Goal: Task Accomplishment & Management: Manage account settings

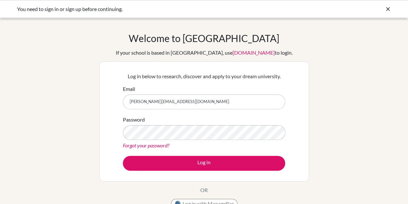
type input "[PERSON_NAME][EMAIL_ADDRESS][DOMAIN_NAME]"
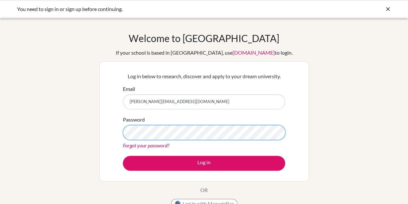
click at [123, 156] on button "Log in" at bounding box center [204, 163] width 162 height 15
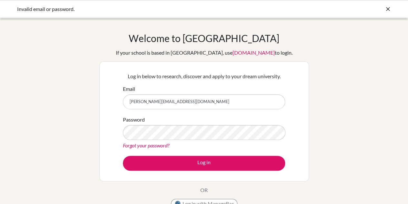
click at [387, 12] on div at bounding box center [388, 9] width 6 height 8
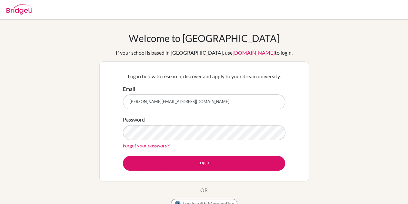
click at [24, 8] on img at bounding box center [19, 9] width 26 height 10
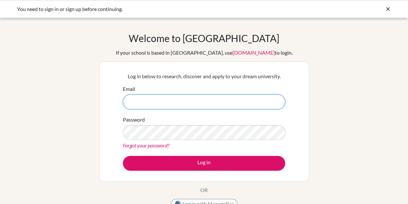
click at [136, 105] on input "Email" at bounding box center [204, 101] width 162 height 15
type input "[PERSON_NAME][EMAIL_ADDRESS][DOMAIN_NAME]"
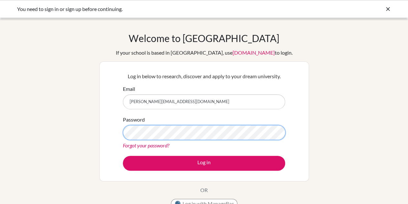
click at [123, 156] on button "Log in" at bounding box center [204, 163] width 162 height 15
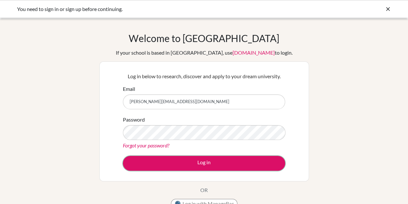
click at [188, 159] on button "Log in" at bounding box center [204, 163] width 162 height 15
